Goal: Transaction & Acquisition: Purchase product/service

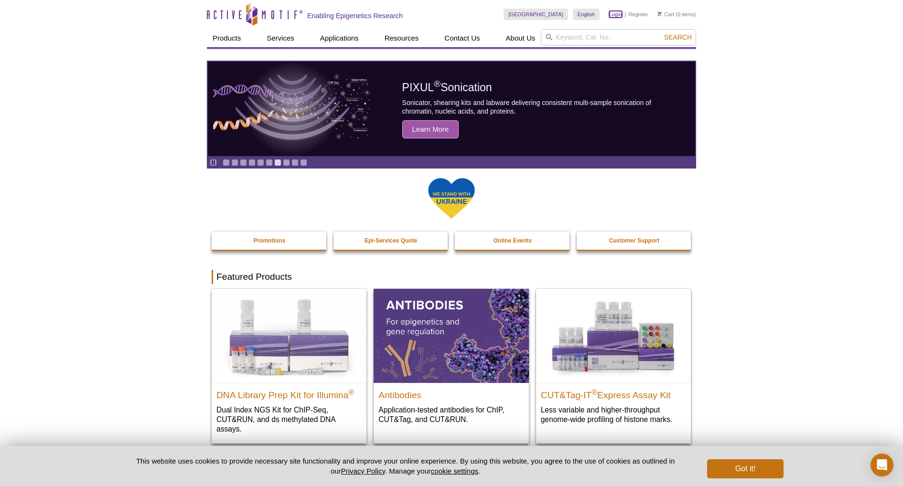
click at [612, 16] on link "Login" at bounding box center [615, 14] width 13 height 7
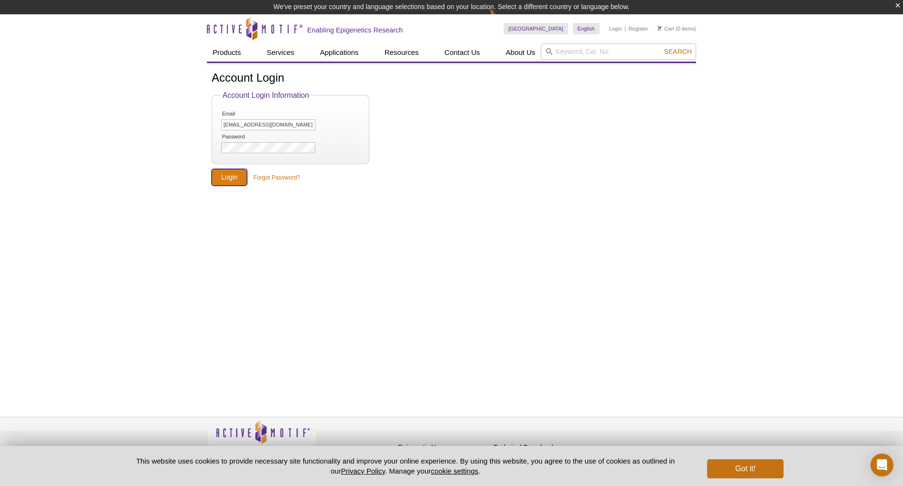
click at [227, 180] on input "Login" at bounding box center [229, 177] width 35 height 17
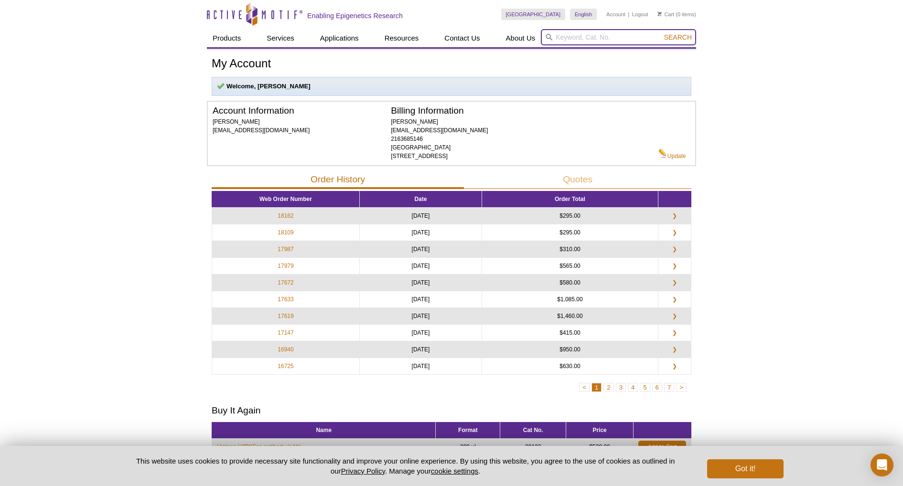
click at [585, 37] on input "search" at bounding box center [618, 37] width 155 height 16
paste input "53083"
type input "53083"
click at [661, 33] on button "Search" at bounding box center [677, 37] width 33 height 9
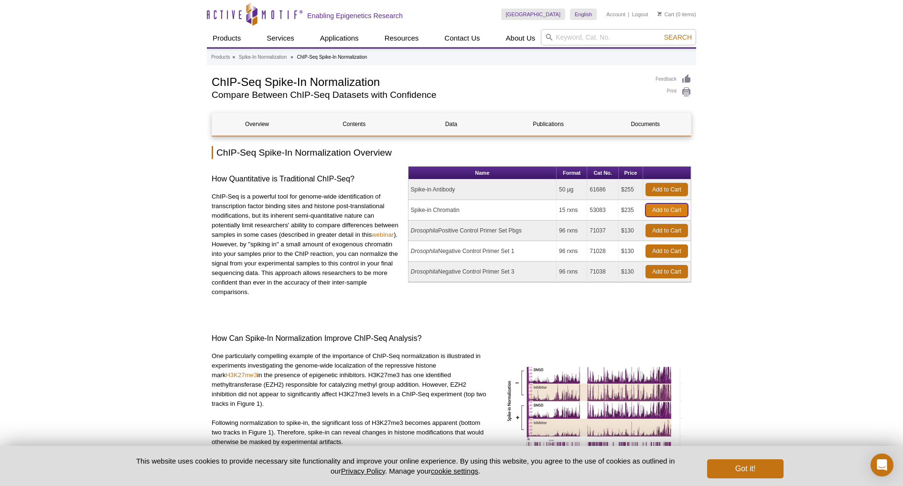
click at [671, 208] on link "Add to Cart" at bounding box center [666, 210] width 43 height 13
click at [680, 190] on link "Add to Cart" at bounding box center [666, 189] width 43 height 13
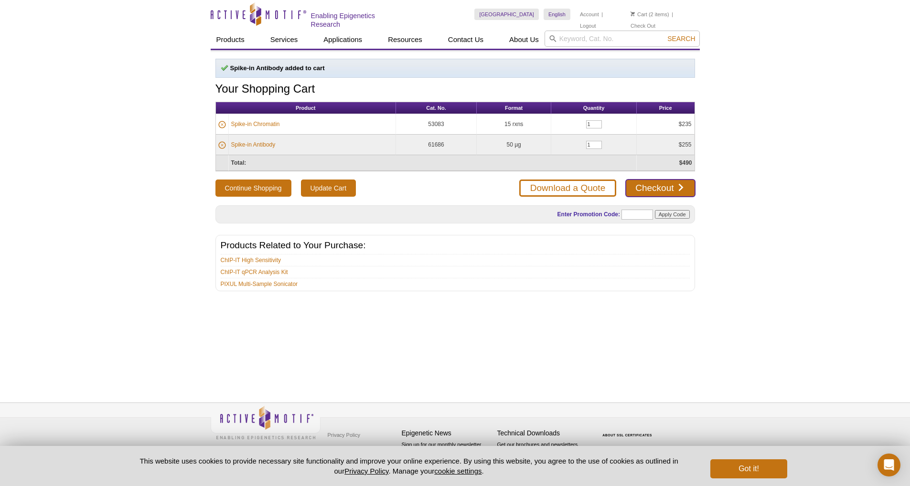
click at [680, 190] on link "Checkout" at bounding box center [660, 188] width 69 height 17
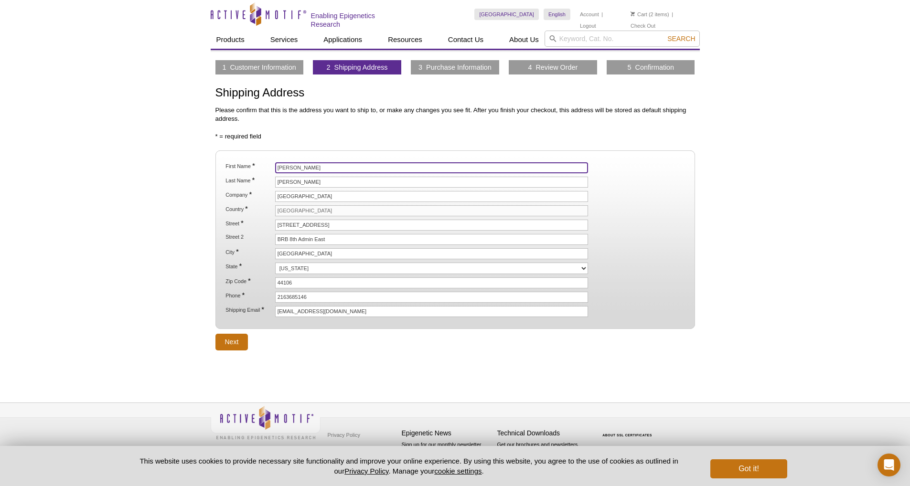
click at [337, 168] on input "John" at bounding box center [431, 167] width 313 height 11
type input "Elizabeth"
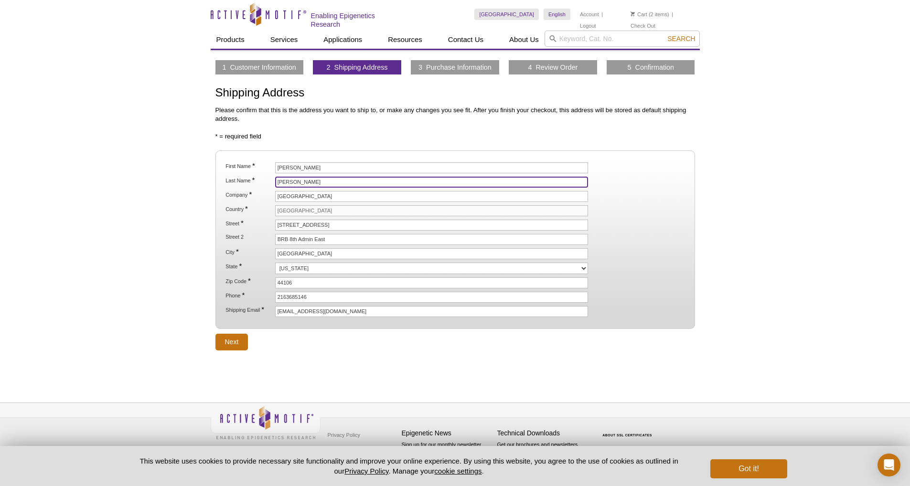
type input "Shick"
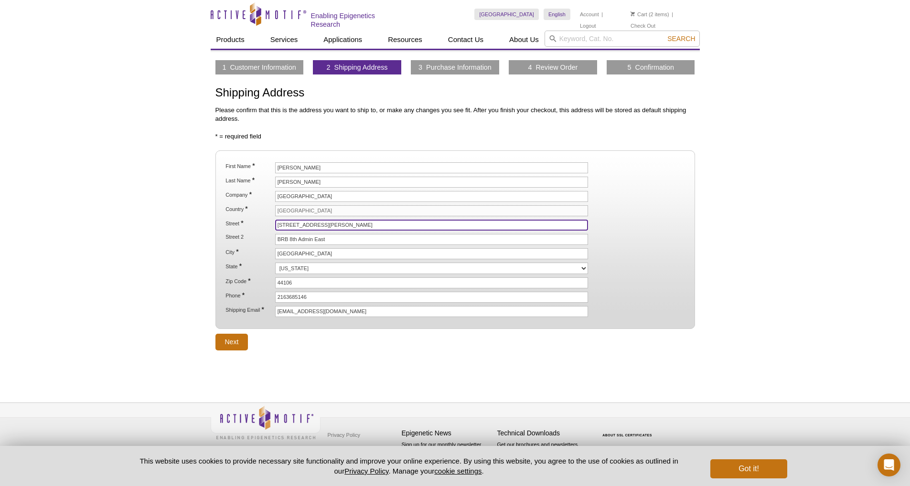
type input "[STREET_ADDRESS][PERSON_NAME]"
type input "BRB 647A"
click at [230, 343] on input "Next" at bounding box center [231, 342] width 33 height 17
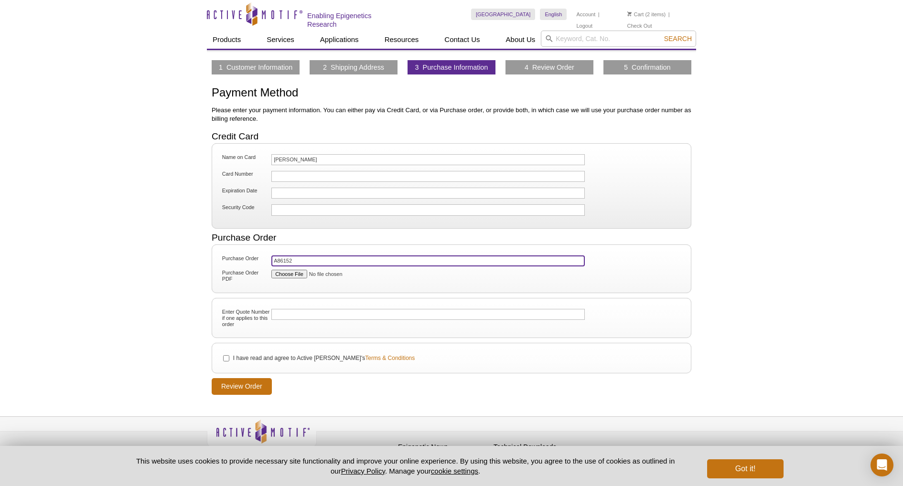
type input "A86152"
click at [229, 358] on input "I have read and agree to Active Motif's Terms & Conditions" at bounding box center [226, 358] width 6 height 6
checkbox input "true"
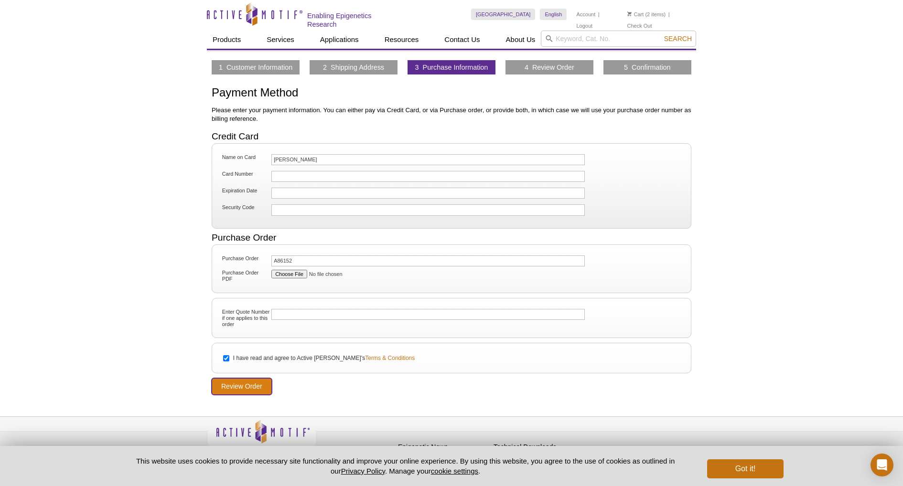
click at [248, 389] on input "Review Order" at bounding box center [242, 386] width 60 height 17
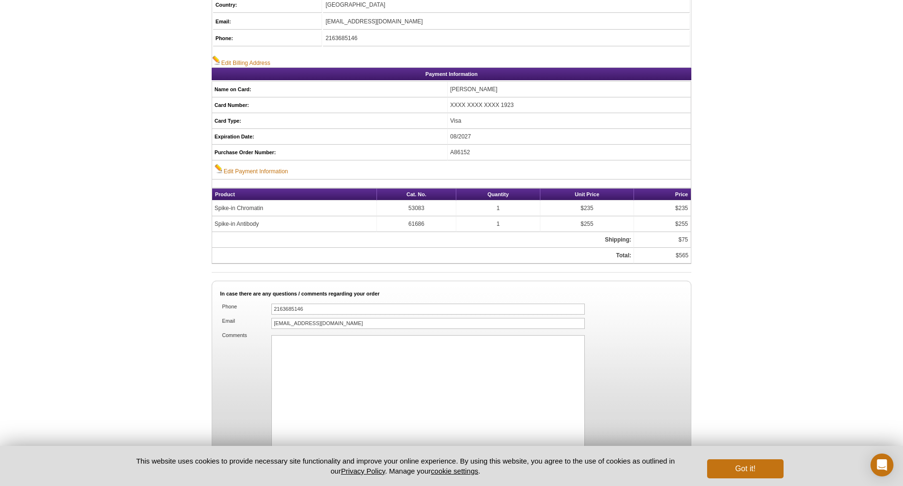
scroll to position [467, 0]
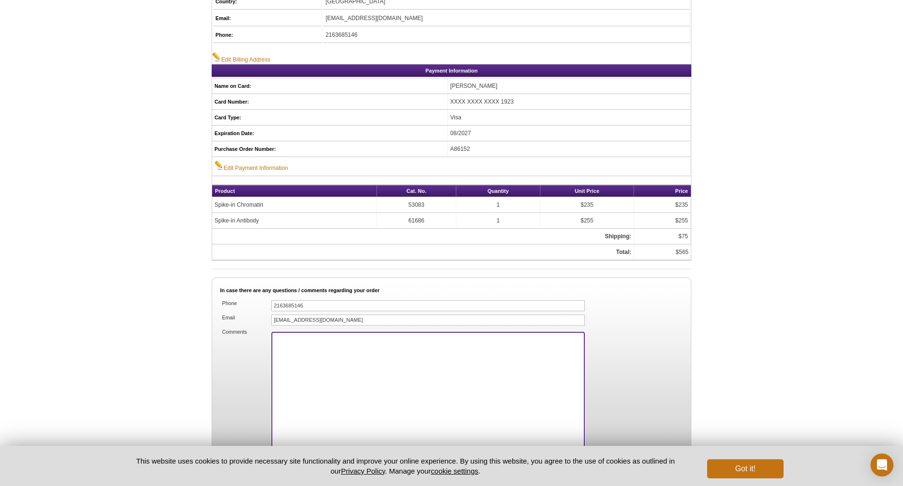
click at [305, 345] on textarea "Comments" at bounding box center [427, 391] width 313 height 119
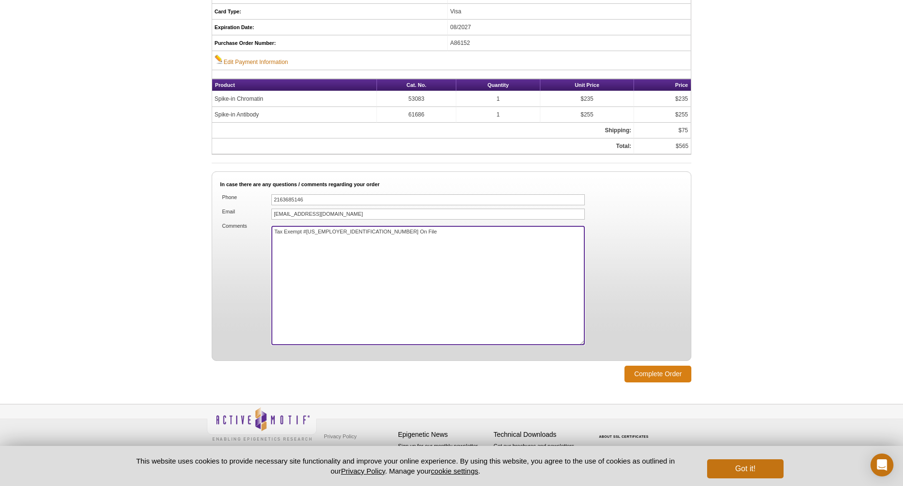
type textarea "Tax Exempt #[US_EMPLOYER_IDENTIFICATION_NUMBER] On File"
click at [663, 374] on input "Complete Order" at bounding box center [657, 374] width 67 height 17
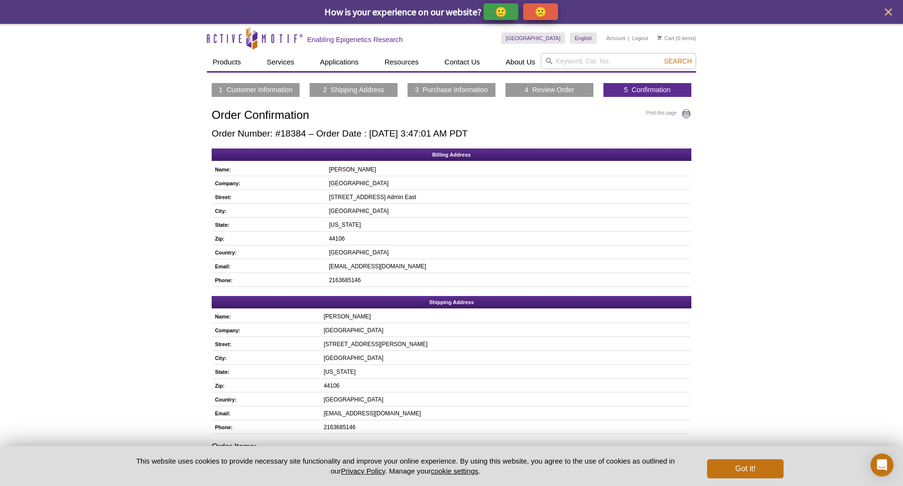
click at [289, 138] on h2 "Order Number: #18384 – Order Date : October 10, 2025 3:47:01 AM PDT" at bounding box center [452, 134] width 480 height 11
copy h2 "18384"
